Goal: Check status: Check status

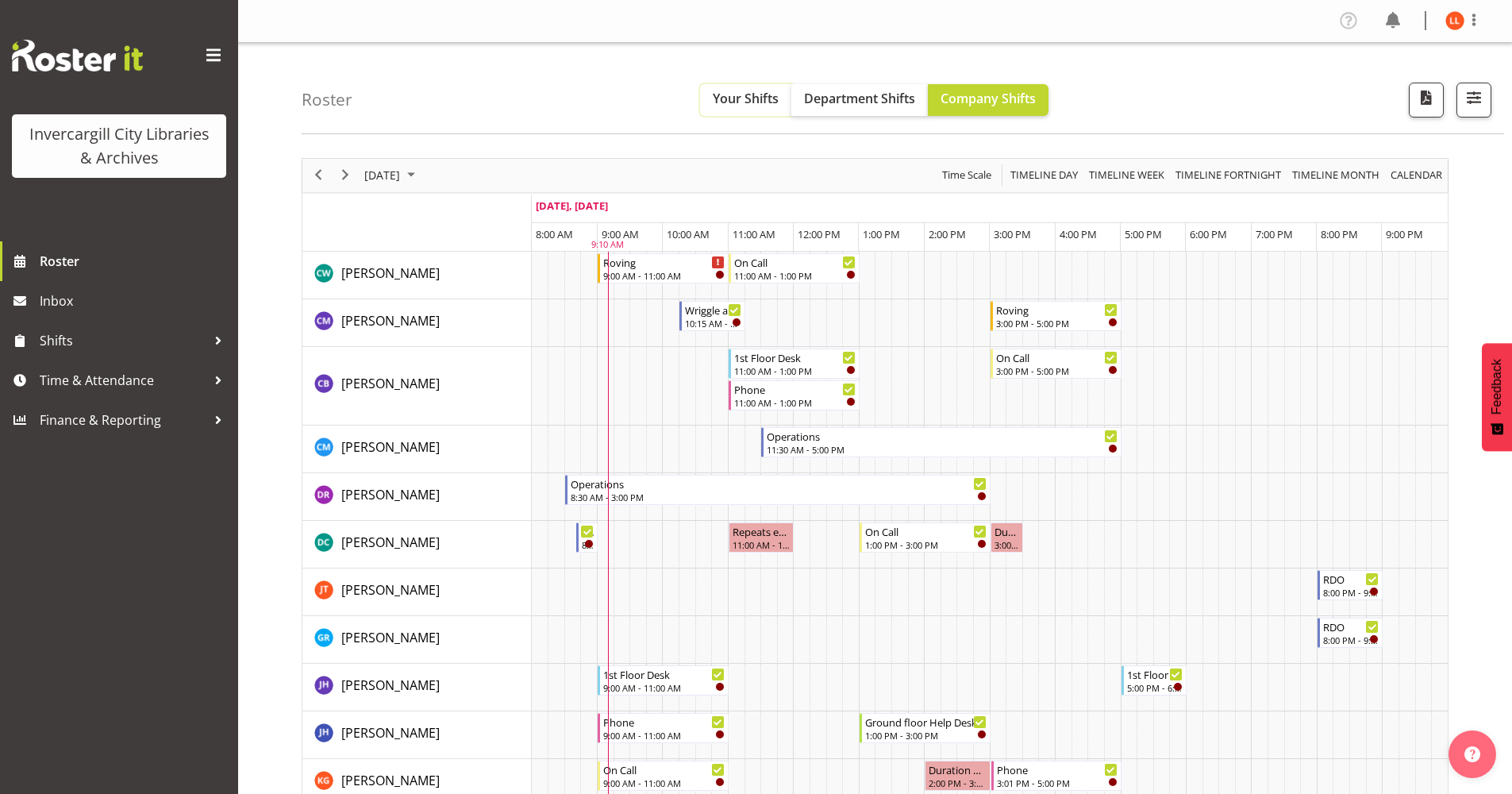
click at [749, 99] on span "Your Shifts" at bounding box center [745, 98] width 66 height 17
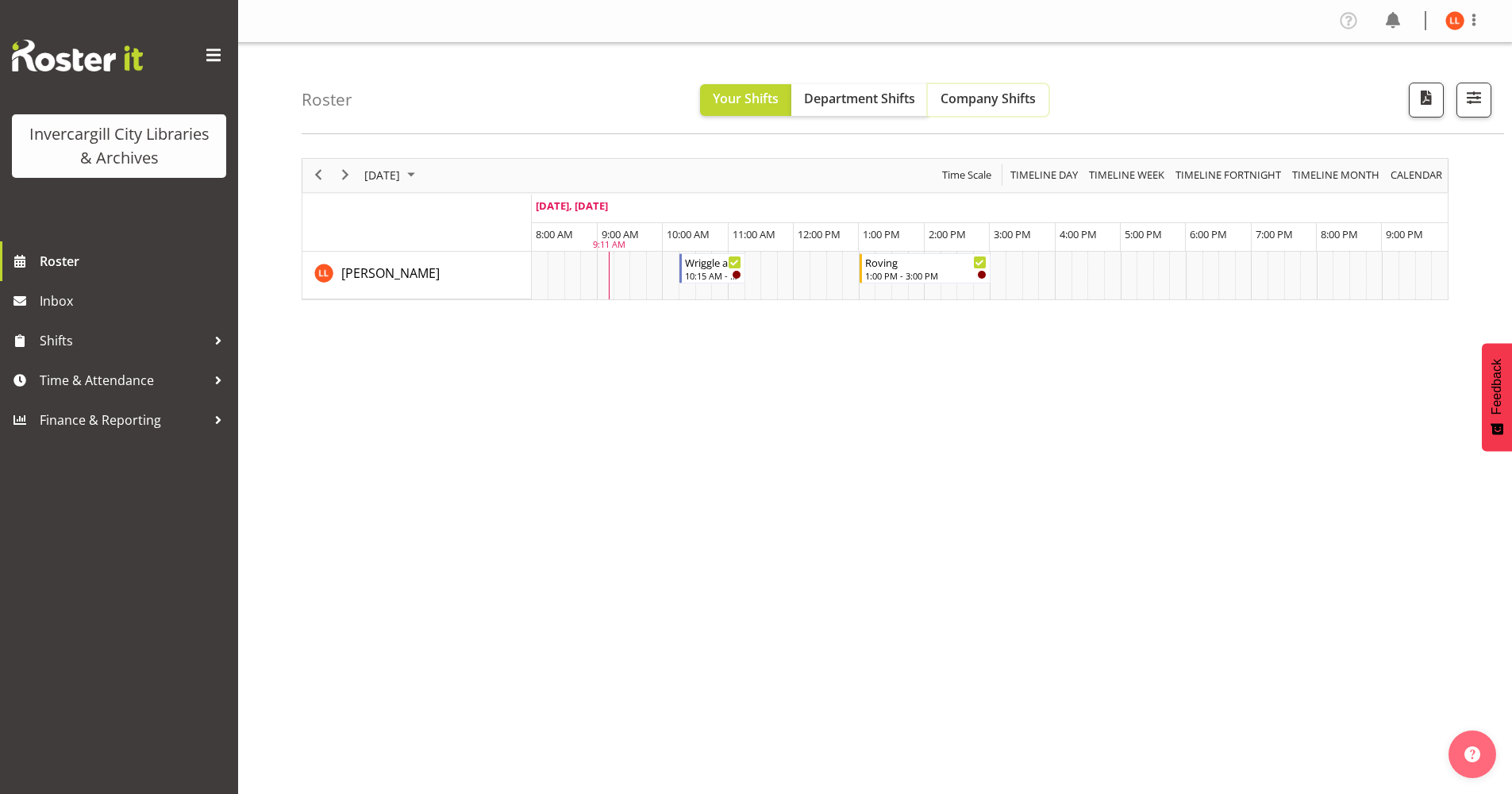
click at [974, 99] on span "Company Shifts" at bounding box center [988, 98] width 95 height 17
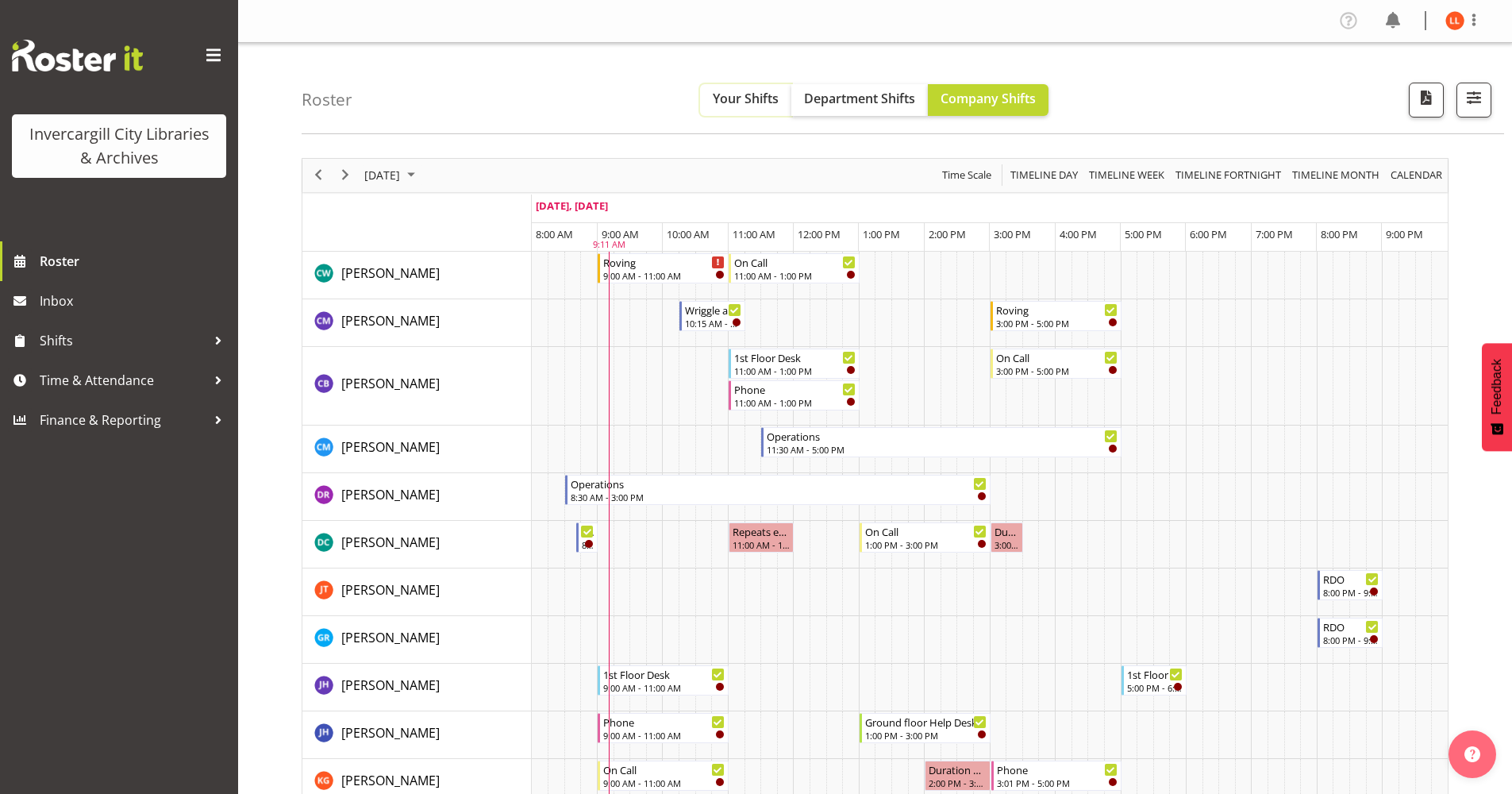
click at [730, 94] on span "Your Shifts" at bounding box center [745, 98] width 66 height 17
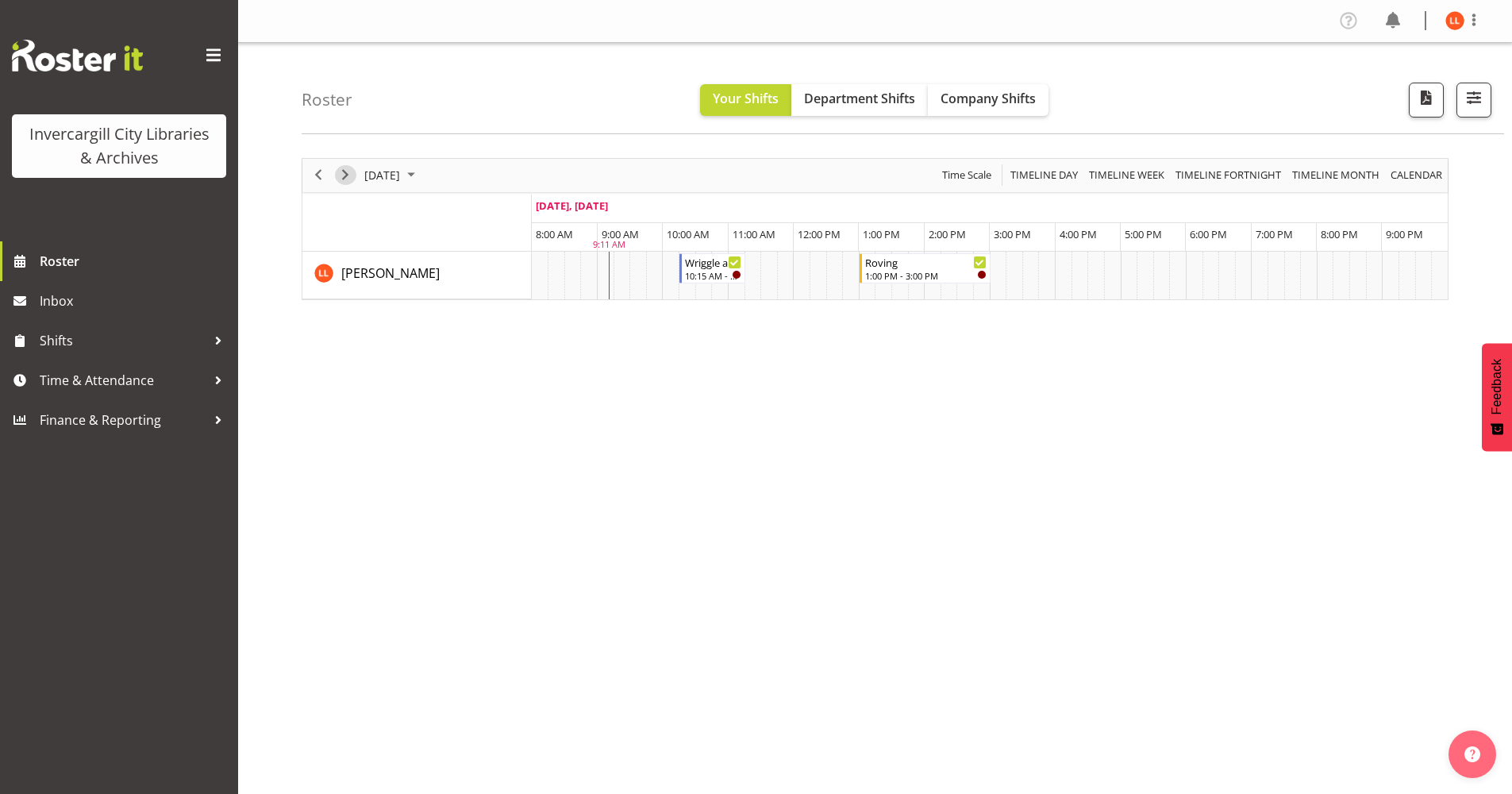
click at [345, 170] on span "Next" at bounding box center [345, 175] width 19 height 20
click at [345, 172] on span "Next" at bounding box center [345, 175] width 19 height 20
click at [992, 97] on span "Company Shifts" at bounding box center [988, 98] width 95 height 17
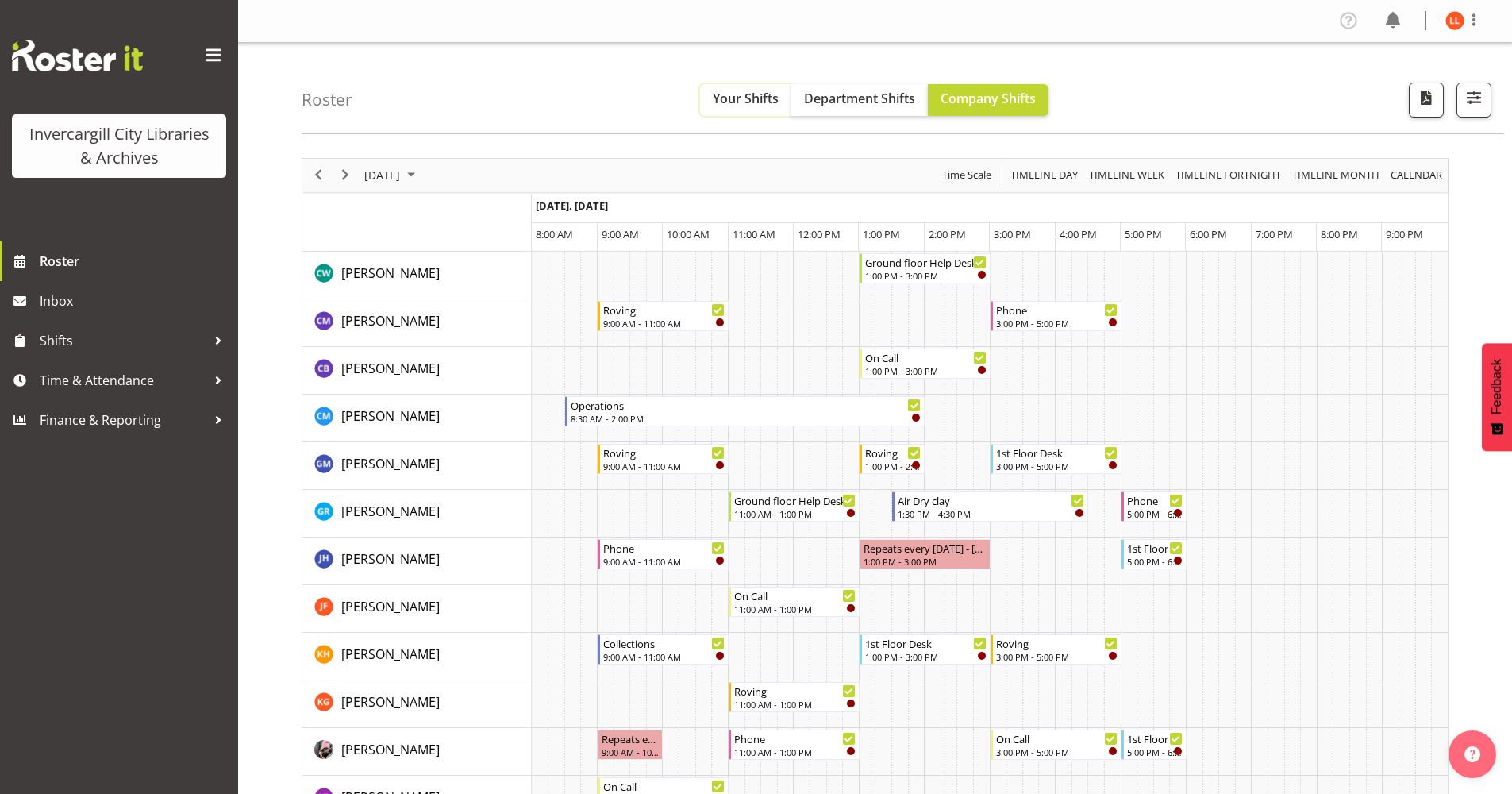
click at [733, 99] on span "Your Shifts" at bounding box center [745, 98] width 66 height 17
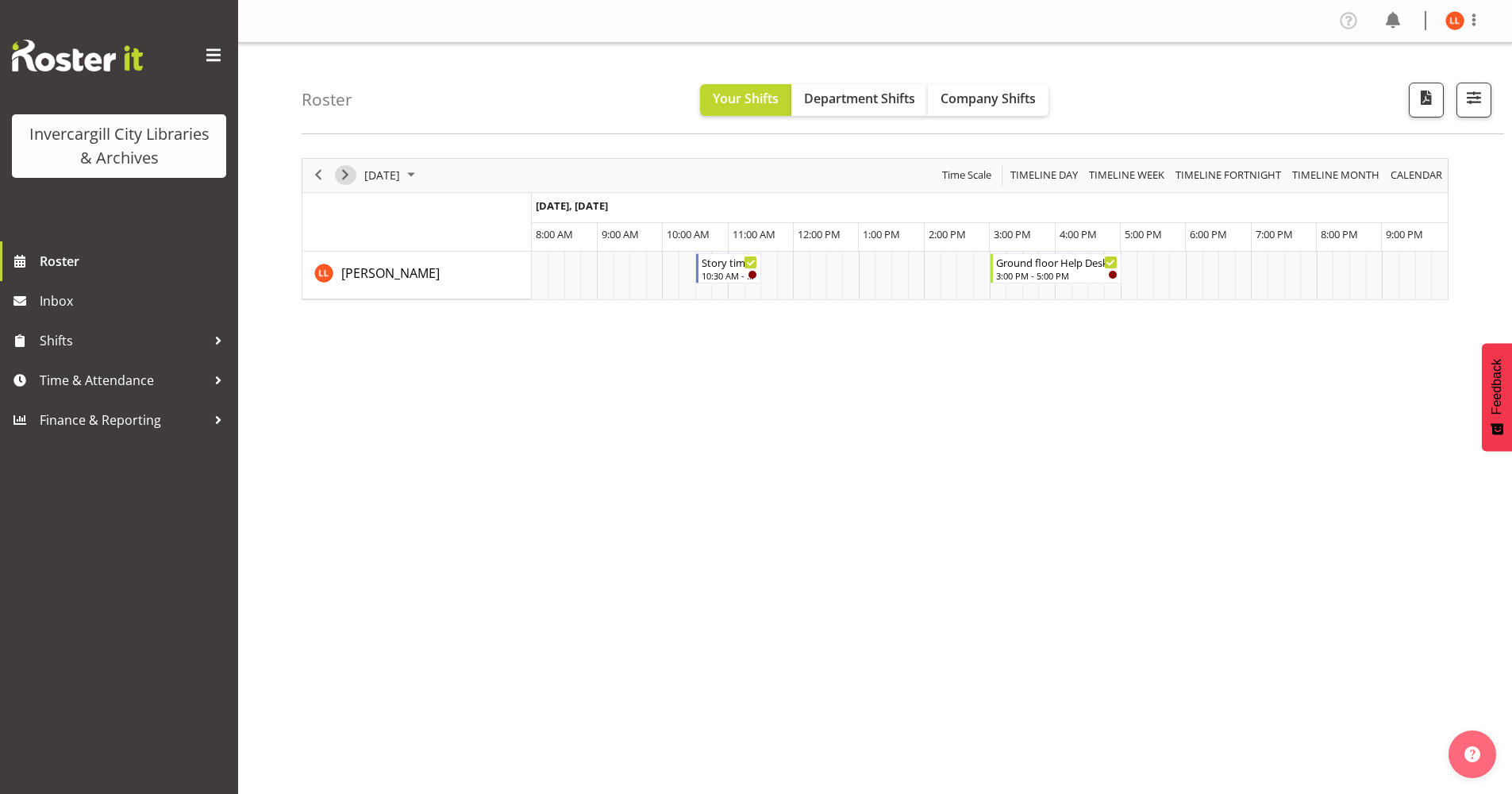
click at [346, 172] on span "Next" at bounding box center [345, 175] width 19 height 20
click at [345, 173] on span "Next" at bounding box center [345, 175] width 19 height 20
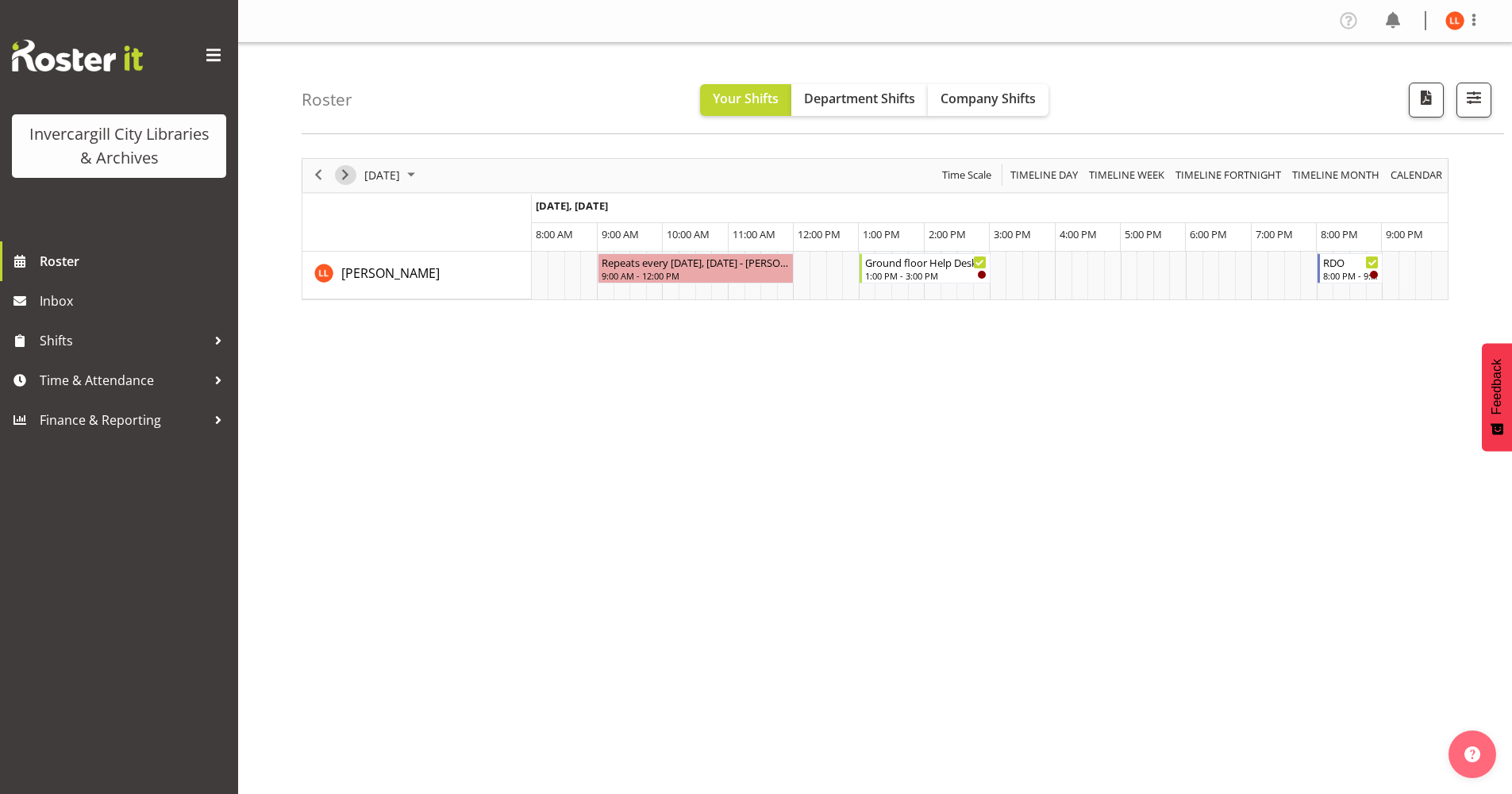
click at [345, 173] on span "Next" at bounding box center [345, 175] width 19 height 20
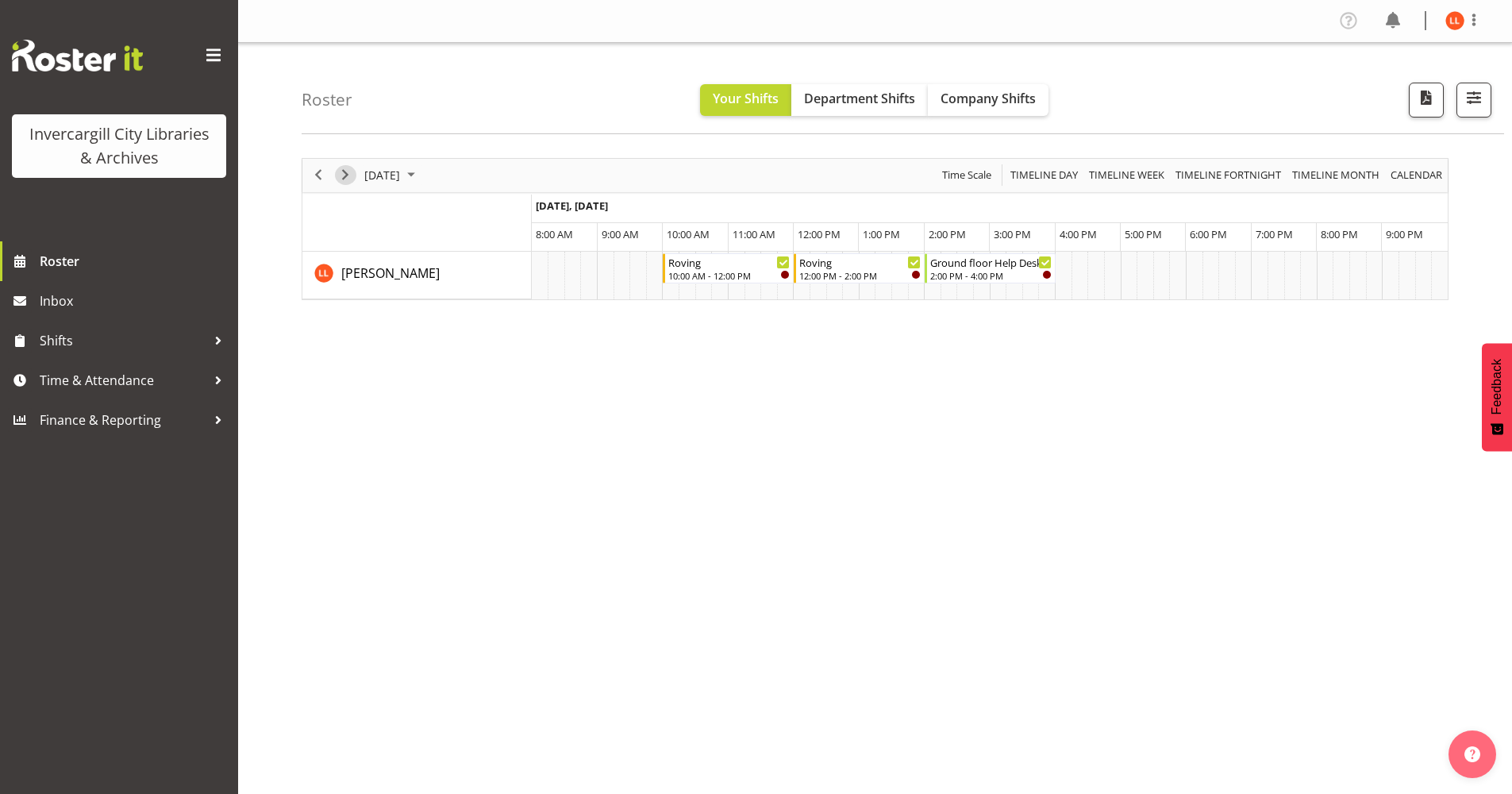
click at [345, 173] on span "Next" at bounding box center [345, 175] width 19 height 20
